Goal: Task Accomplishment & Management: Use online tool/utility

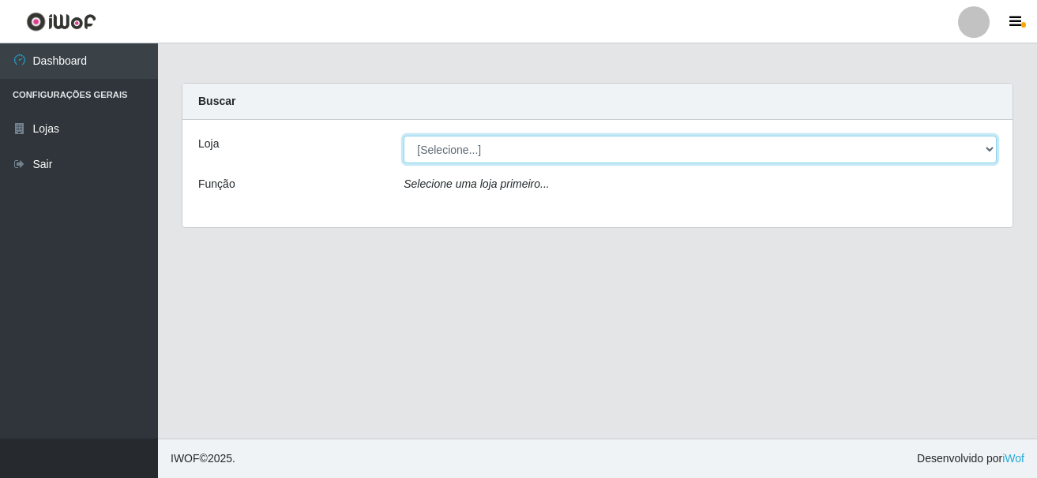
drag, startPoint x: 538, startPoint y: 152, endPoint x: 526, endPoint y: 164, distance: 17.9
click at [526, 164] on div "Loja [Selecione...] Nova República - Pajuçara Nova República - Pompeia Função S…" at bounding box center [597, 173] width 830 height 107
select select "64"
click at [403, 136] on select "[Selecione...] Nova República - Pajuçara Nova República - Pompeia" at bounding box center [699, 150] width 593 height 28
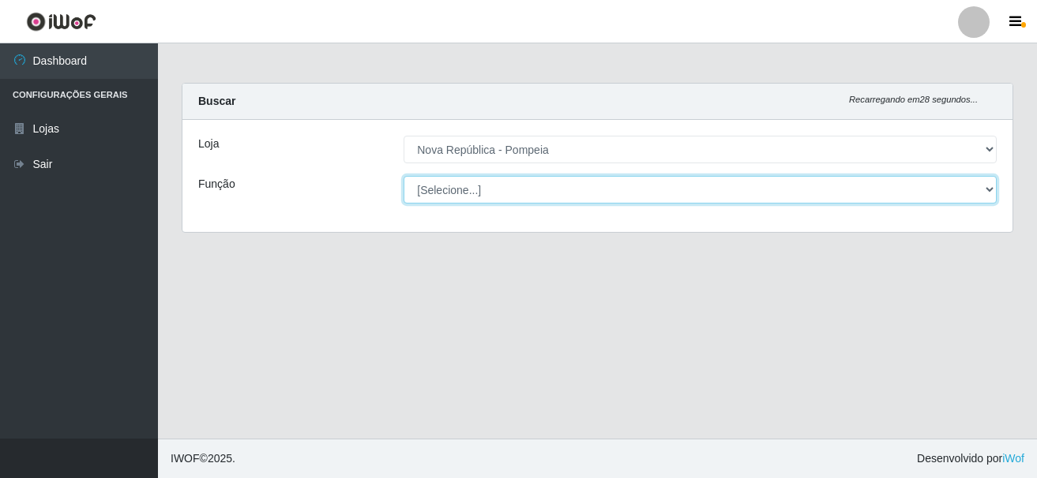
click at [453, 194] on select "[Selecione...] Balconista Operador de Caixa Recepcionista Repositor" at bounding box center [699, 190] width 593 height 28
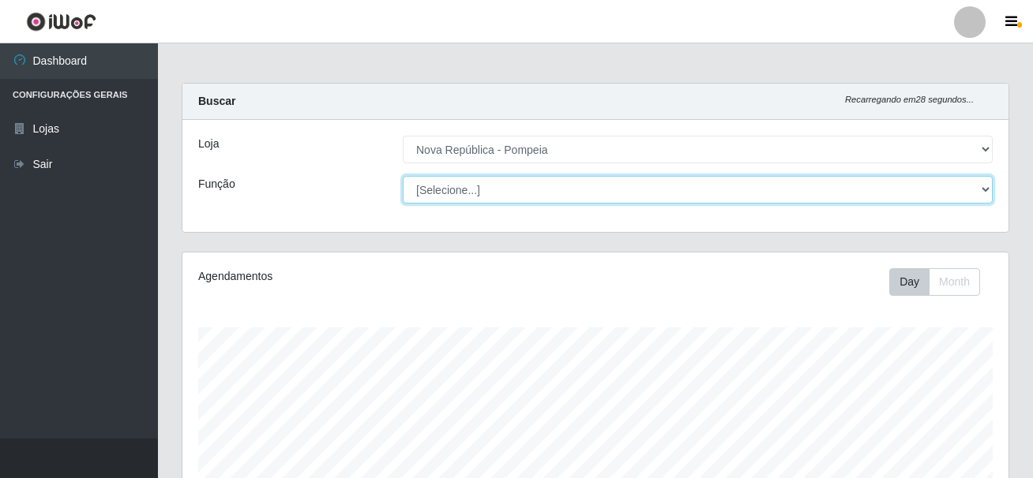
scroll to position [328, 826]
select select "22"
click at [403, 176] on select "[Selecione...] Balconista Operador de Caixa Recepcionista Repositor" at bounding box center [698, 190] width 590 height 28
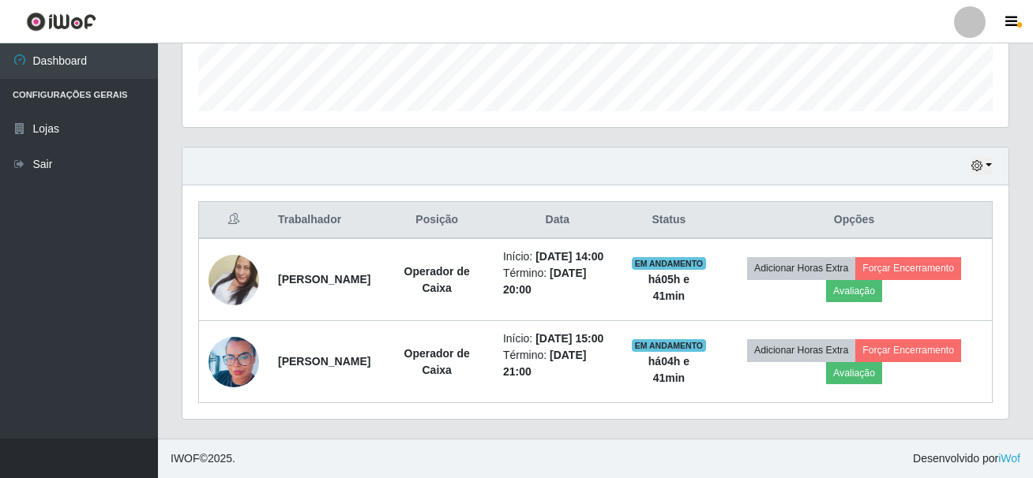
scroll to position [474, 0]
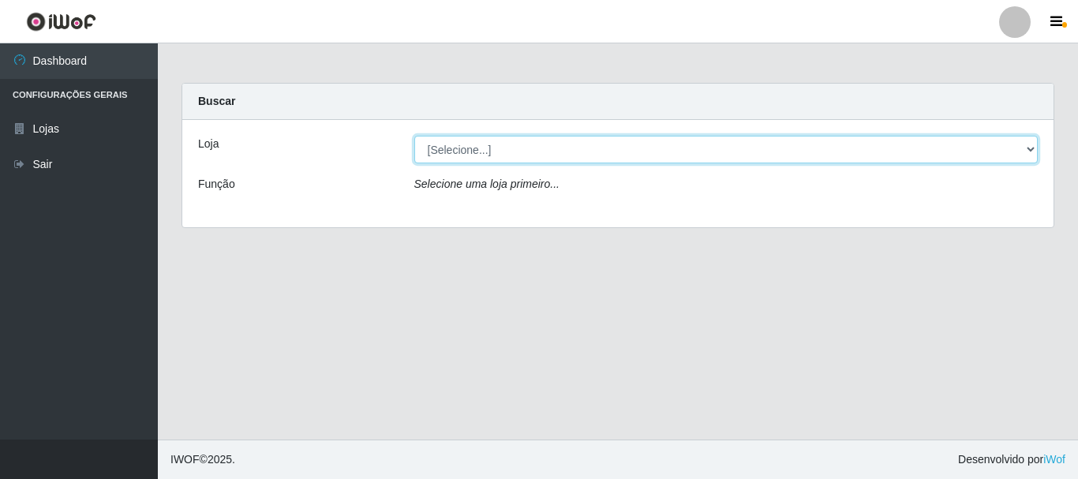
click at [1036, 145] on select "[Selecione...] [GEOGRAPHIC_DATA] [GEOGRAPHIC_DATA]" at bounding box center [726, 150] width 624 height 28
select select "64"
click at [414, 136] on select "[Selecione...] Nova República - Pajuçara Nova República - Pompeia" at bounding box center [726, 150] width 624 height 28
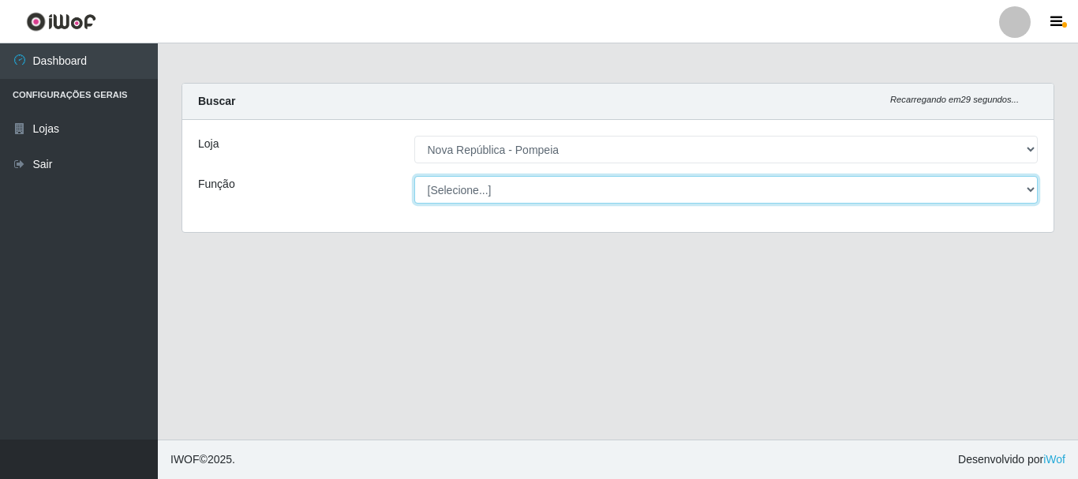
click at [1023, 183] on select "[Selecione...] Balconista Operador de Caixa Recepcionista Repositor" at bounding box center [726, 190] width 624 height 28
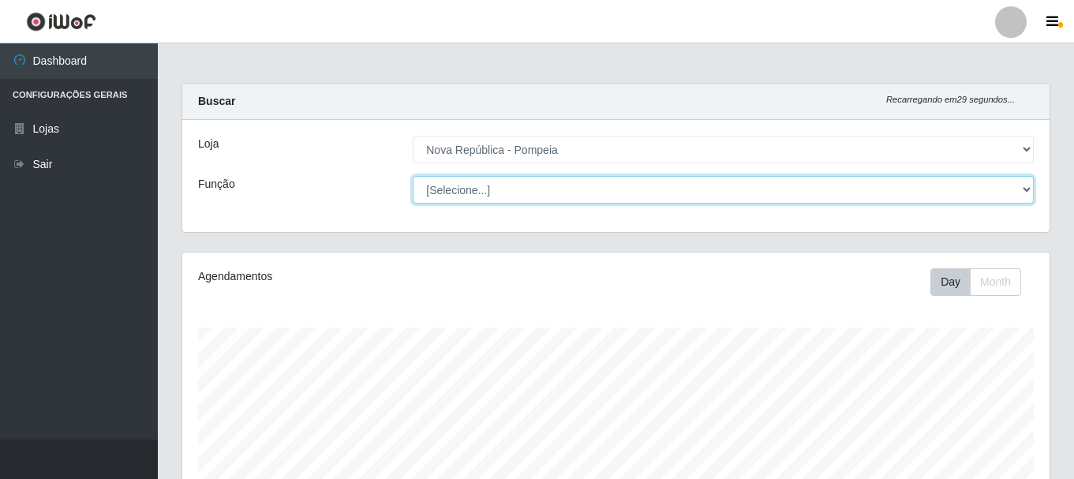
scroll to position [328, 868]
select select "22"
click at [413, 176] on select "[Selecione...] Balconista Operador de Caixa Recepcionista Repositor" at bounding box center [723, 190] width 621 height 28
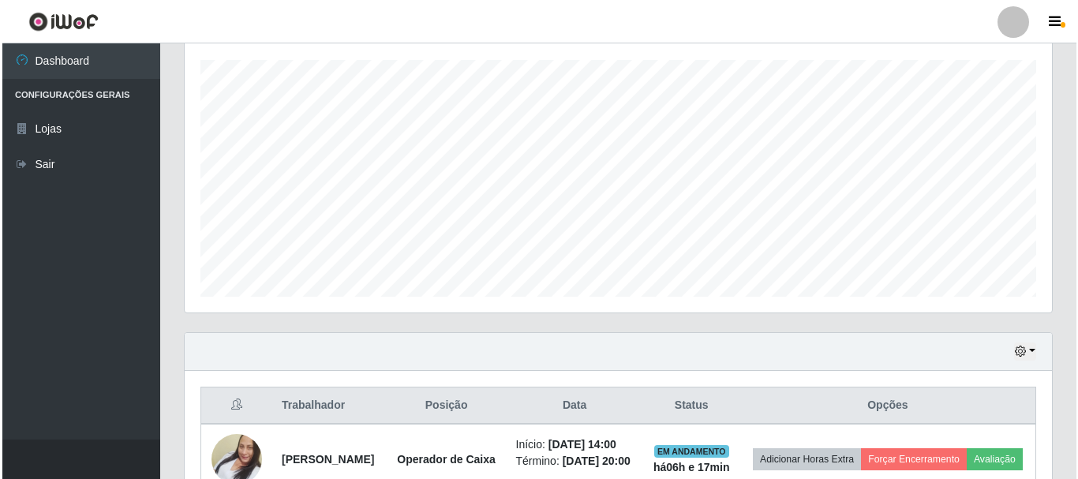
scroll to position [486, 0]
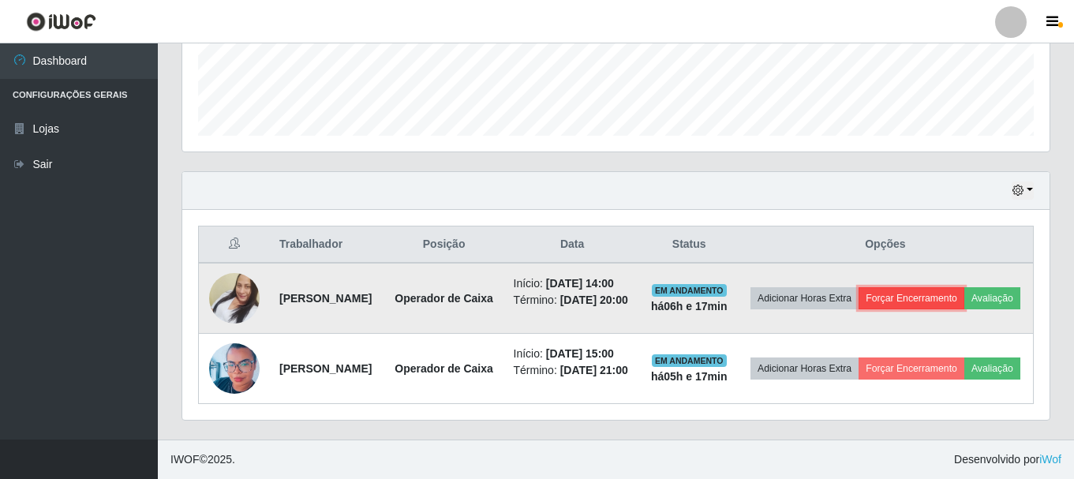
click at [965, 287] on button "Forçar Encerramento" at bounding box center [912, 298] width 106 height 22
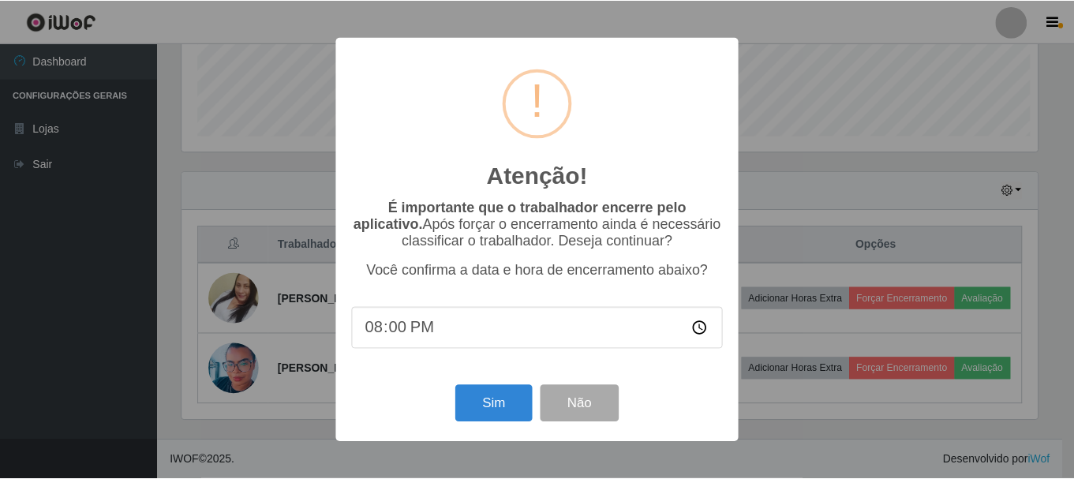
scroll to position [328, 860]
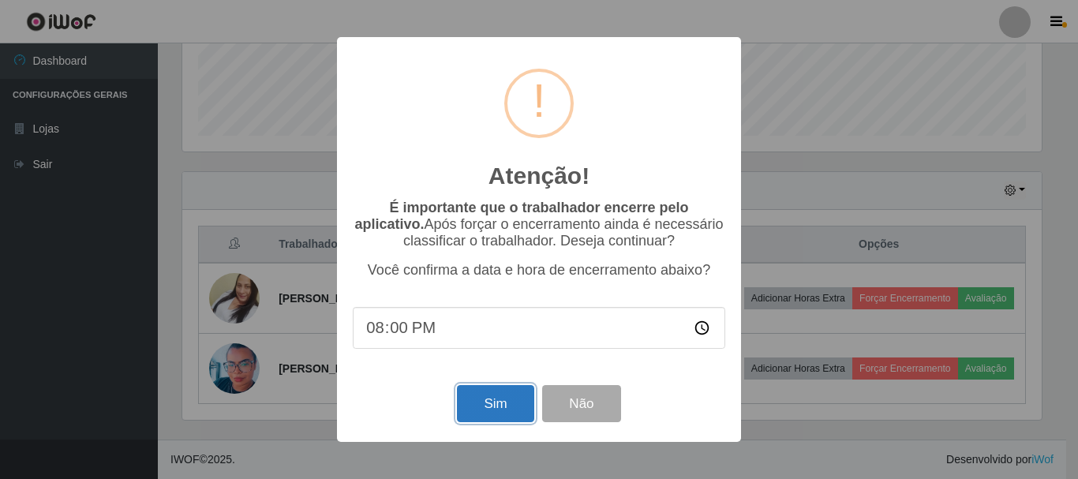
click at [482, 397] on button "Sim" at bounding box center [495, 403] width 77 height 37
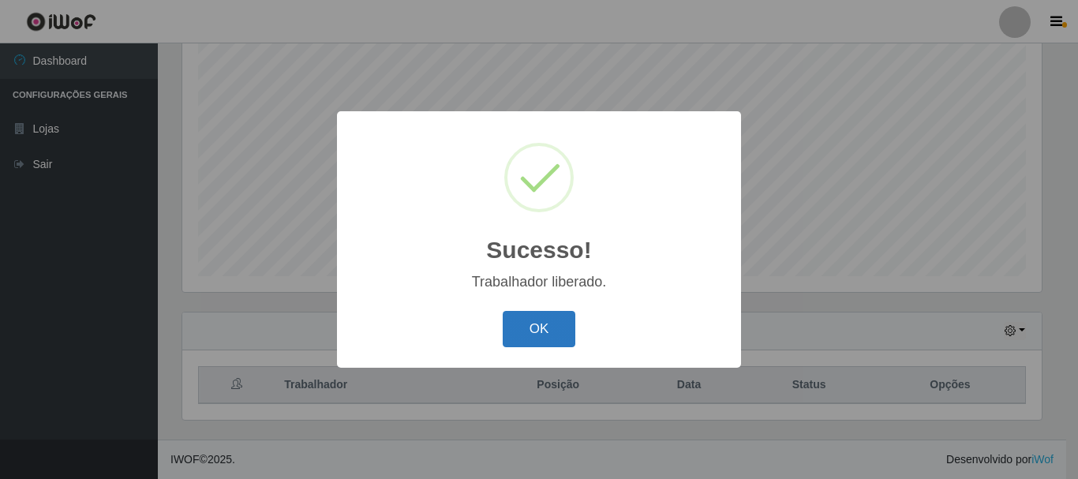
click at [532, 329] on button "OK" at bounding box center [539, 329] width 73 height 37
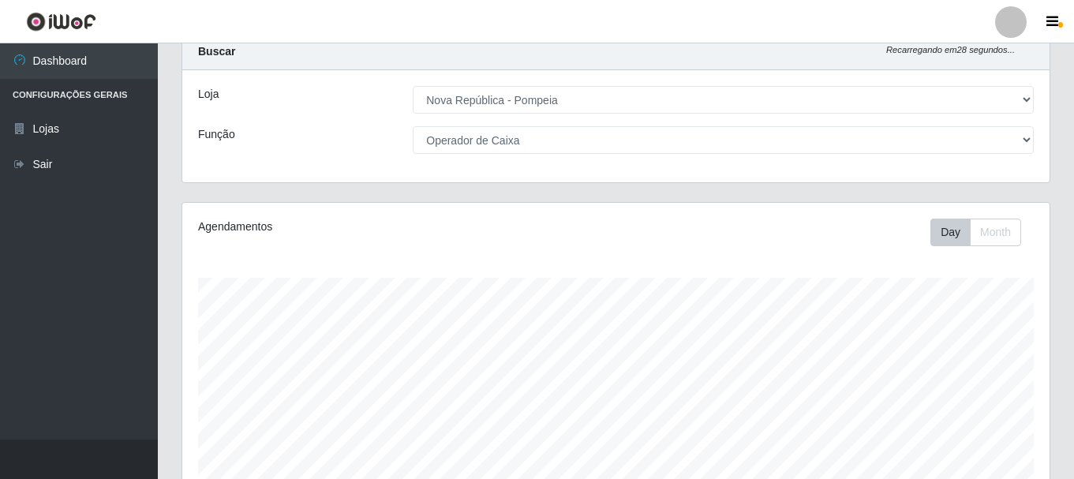
scroll to position [47, 0]
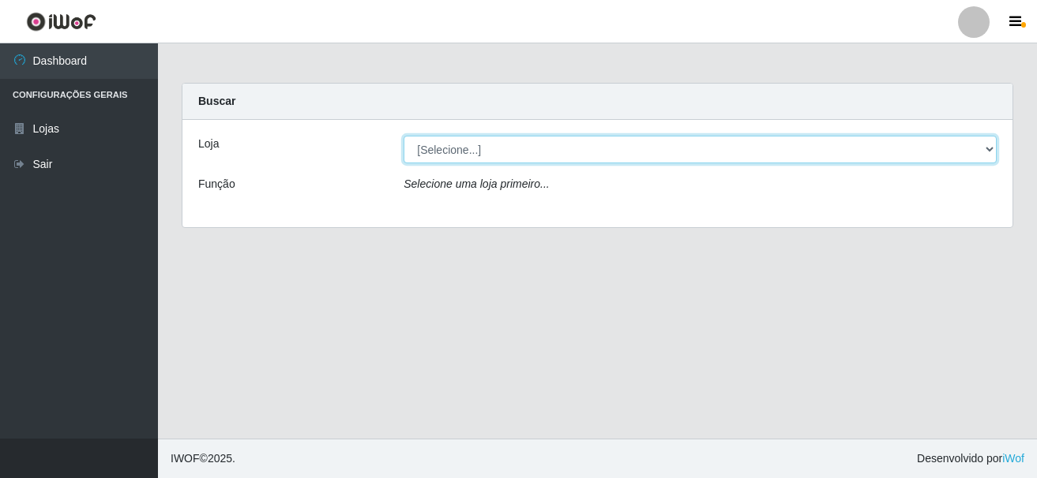
click at [990, 150] on select "[Selecione...] [GEOGRAPHIC_DATA] [GEOGRAPHIC_DATA]" at bounding box center [699, 150] width 593 height 28
select select "64"
click at [403, 136] on select "[Selecione...] [GEOGRAPHIC_DATA] [GEOGRAPHIC_DATA]" at bounding box center [699, 150] width 593 height 28
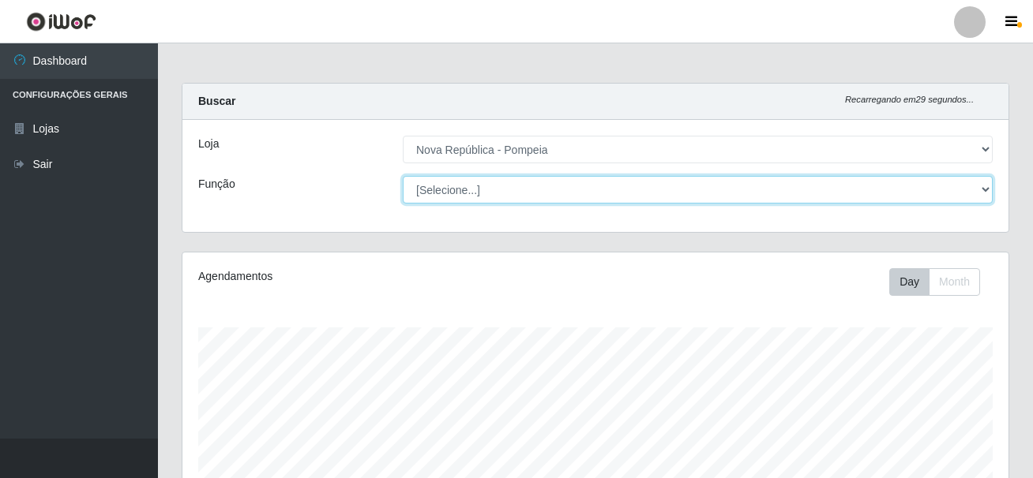
click at [984, 183] on select "[Selecione...] Balconista Operador de Caixa Recepcionista Repositor" at bounding box center [698, 190] width 590 height 28
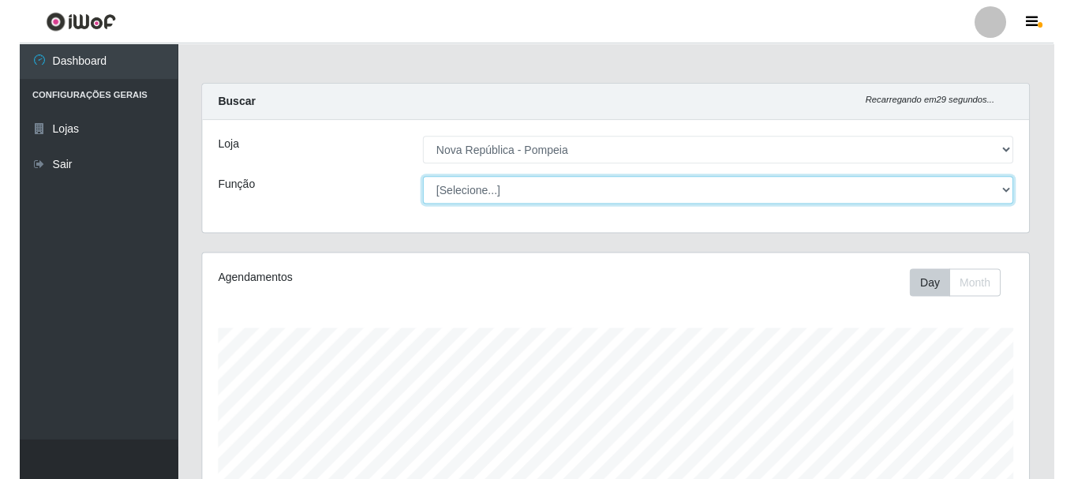
scroll to position [328, 826]
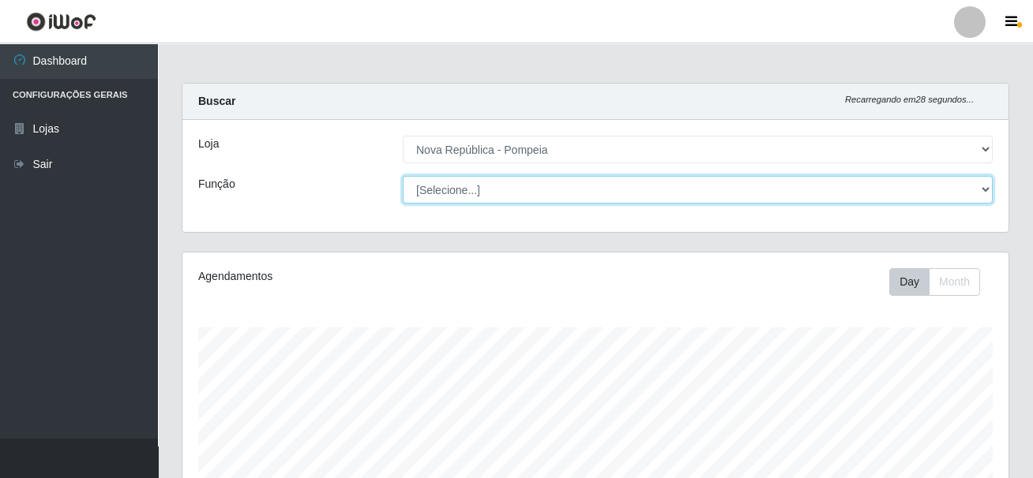
select select "22"
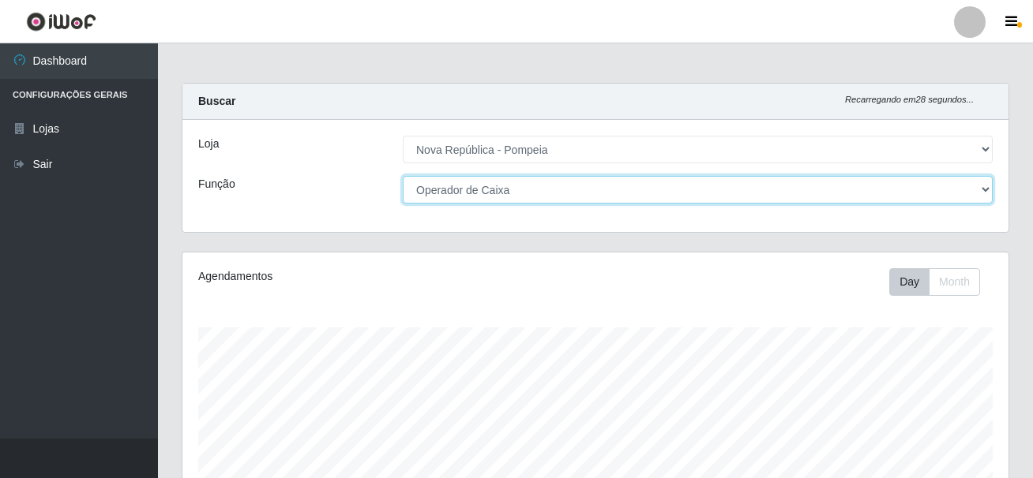
click at [403, 176] on select "[Selecione...] Balconista Operador de Caixa Recepcionista Repositor" at bounding box center [698, 190] width 590 height 28
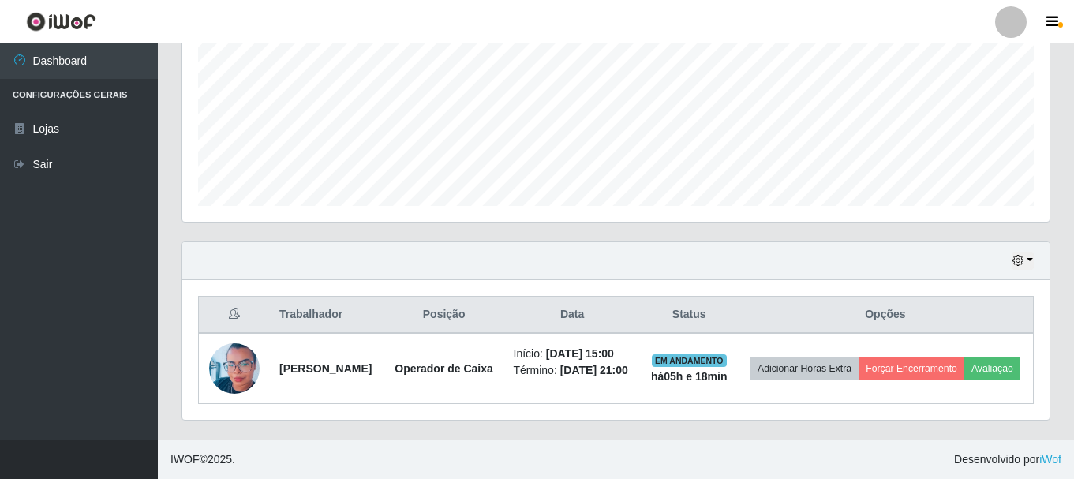
scroll to position [387, 0]
